Goal: Find specific page/section: Find specific page/section

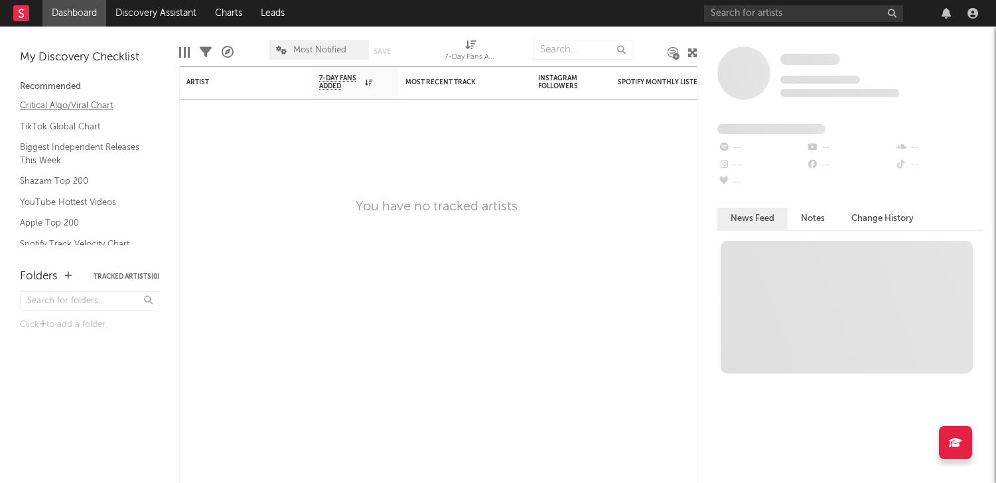
click at [84, 106] on link "Critical Algo/Viral Chart" at bounding box center [83, 105] width 126 height 15
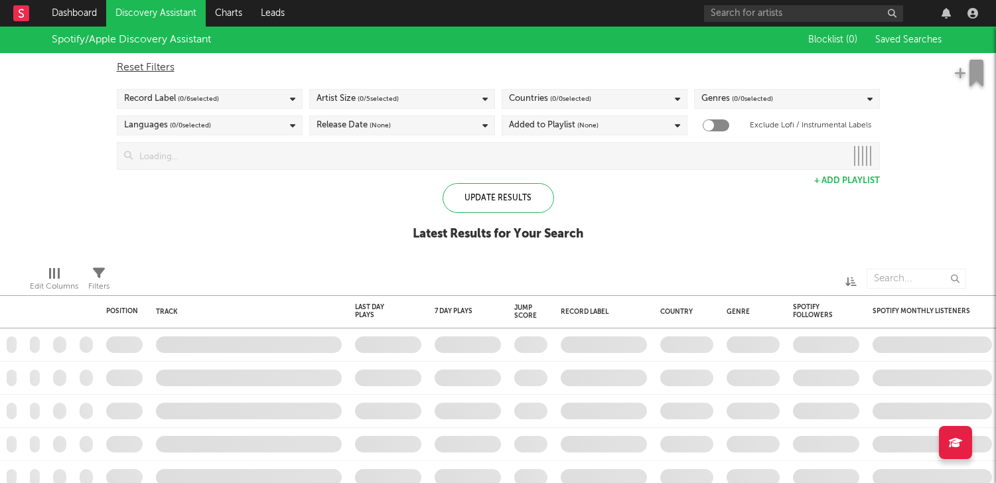
checkbox input "true"
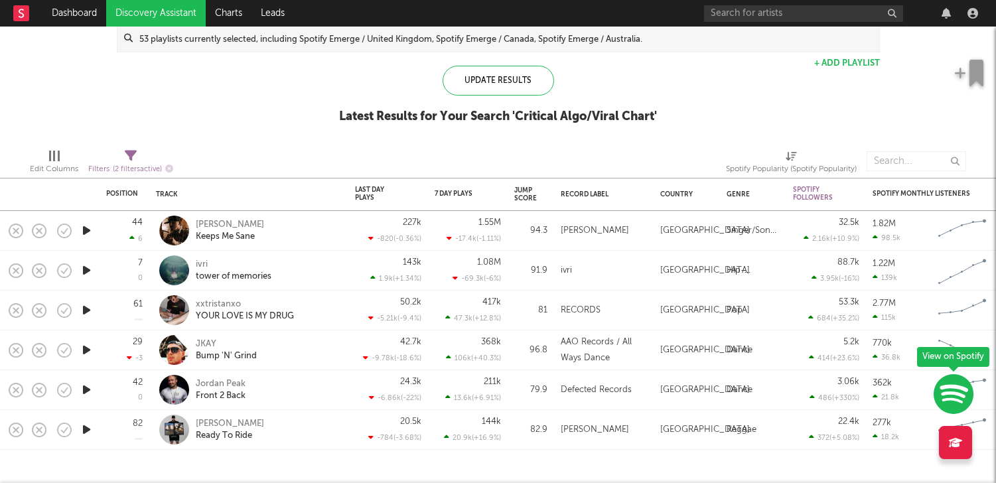
click at [62, 162] on div "Edit Columns" at bounding box center [54, 169] width 48 height 16
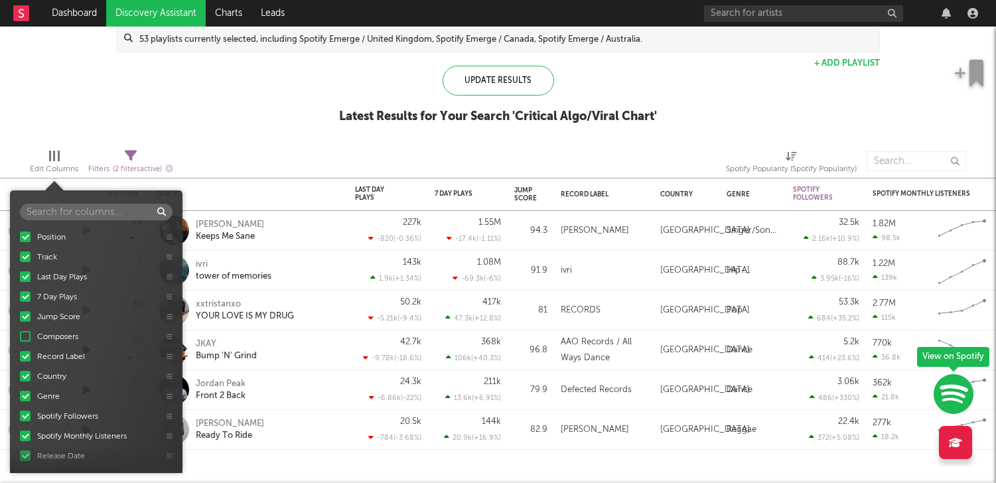
click at [133, 157] on icon at bounding box center [131, 156] width 12 height 12
select select "between"
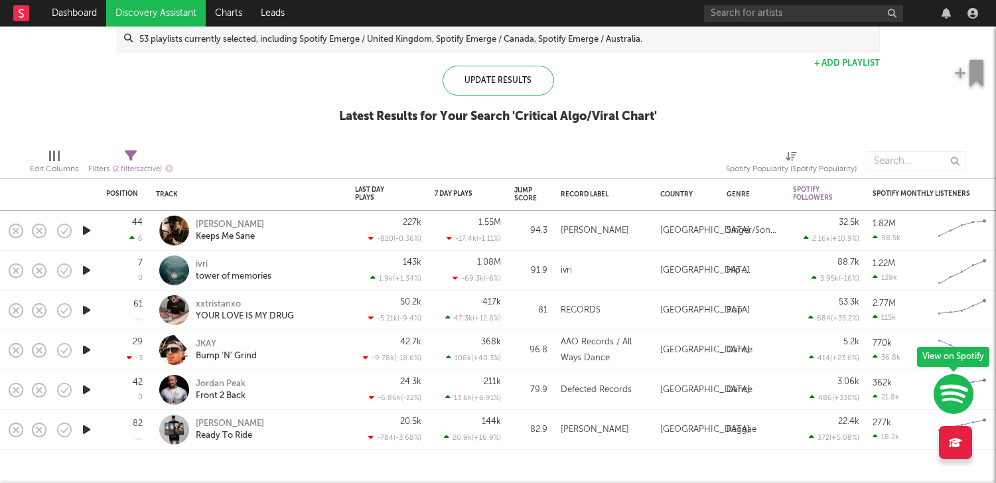
click at [265, 115] on div "Spotify/Apple Discovery Assistant Blocklist ( 0 ) Saved Searches ( 2 ) Reset Fi…" at bounding box center [498, 23] width 996 height 229
